Goal: Navigation & Orientation: Locate item on page

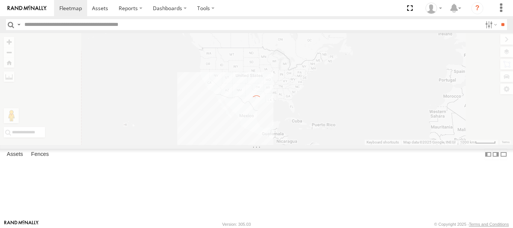
drag, startPoint x: 378, startPoint y: 81, endPoint x: 390, endPoint y: 106, distance: 27.2
click at [390, 106] on div "← Move left → Move right ↑ Move up ↓ Move down + Zoom in - Zoom out Home Jump l…" at bounding box center [256, 89] width 513 height 112
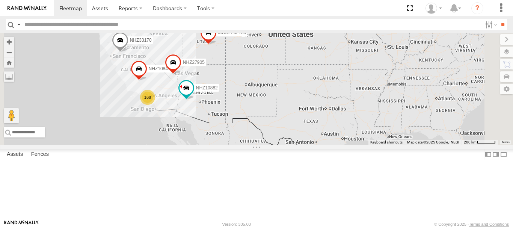
drag, startPoint x: 327, startPoint y: 142, endPoint x: 365, endPoint y: 97, distance: 58.7
click at [365, 97] on div "015910001545733 NHZ24637 MCCZ242164 NHZ27905 NHZ10882 168 NHZ33170 NHZ10844" at bounding box center [256, 89] width 513 height 112
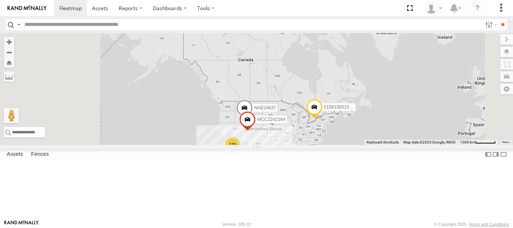
drag, startPoint x: 339, startPoint y: 66, endPoint x: 374, endPoint y: 103, distance: 50.5
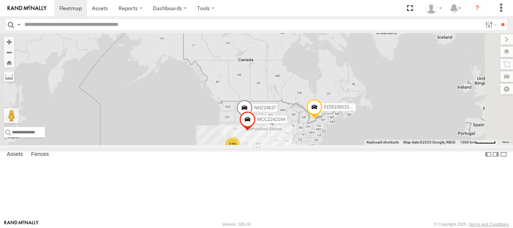
click at [374, 103] on div "015910001545733 NHZ24637 MCCZ242164 173" at bounding box center [256, 89] width 513 height 112
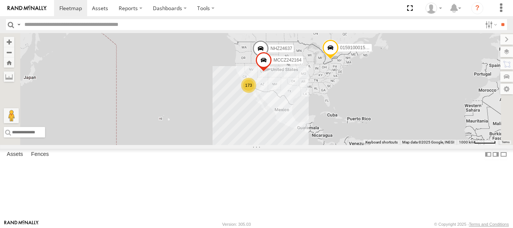
drag, startPoint x: 457, startPoint y: 177, endPoint x: 469, endPoint y: 125, distance: 52.9
click at [469, 125] on div "015910001545733 NHZ24637 MCCZ242164 173" at bounding box center [256, 89] width 513 height 112
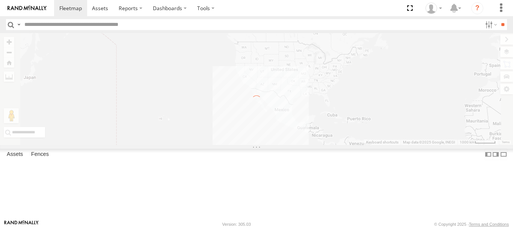
click at [289, 125] on div "← Move left → Move right ↑ Move up ↓ Move down + Zoom in - Zoom out Home Jump l…" at bounding box center [256, 89] width 513 height 112
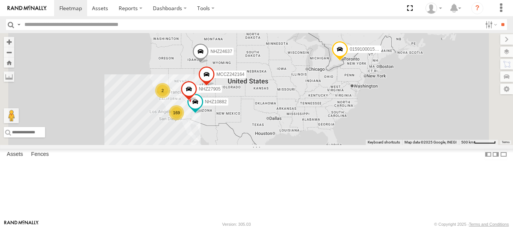
drag, startPoint x: 407, startPoint y: 142, endPoint x: 399, endPoint y: 140, distance: 8.5
click at [399, 140] on div "015910001545733 NHZ24637 MCCZ242164 169 2 NHZ27905 NHZ10882" at bounding box center [256, 89] width 513 height 112
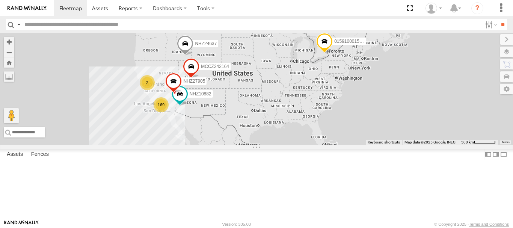
drag, startPoint x: 357, startPoint y: 115, endPoint x: 355, endPoint y: 126, distance: 11.0
click at [355, 126] on div "015910001545733 NHZ24637 MCCZ242164 NHZ27905 NHZ10882 169 2" at bounding box center [256, 89] width 513 height 112
